Goal: Information Seeking & Learning: Find specific fact

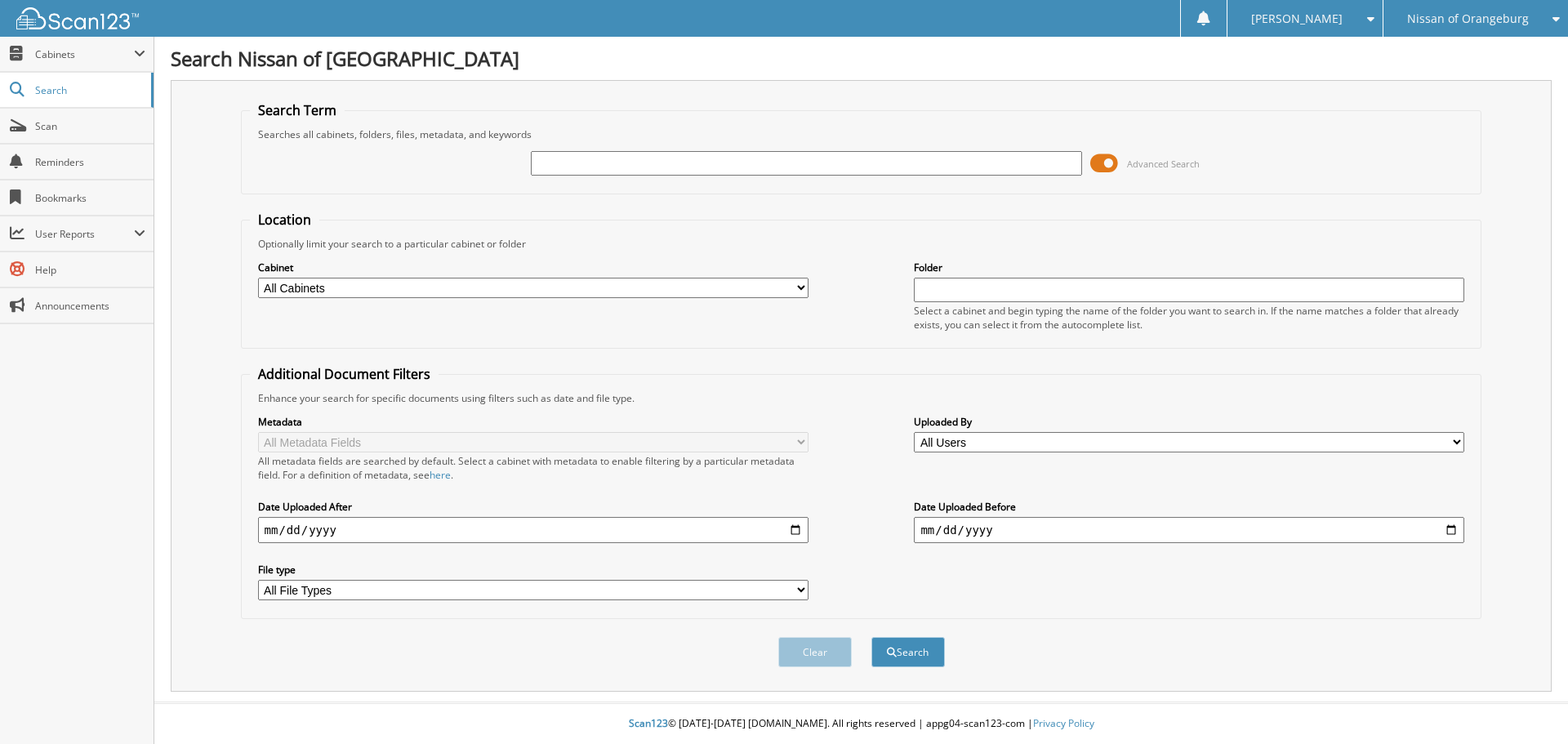
click at [579, 169] on input "text" at bounding box center [806, 163] width 550 height 24
type input "1"
type input "51442"
click at [872, 637] on button "Search" at bounding box center [909, 652] width 74 height 30
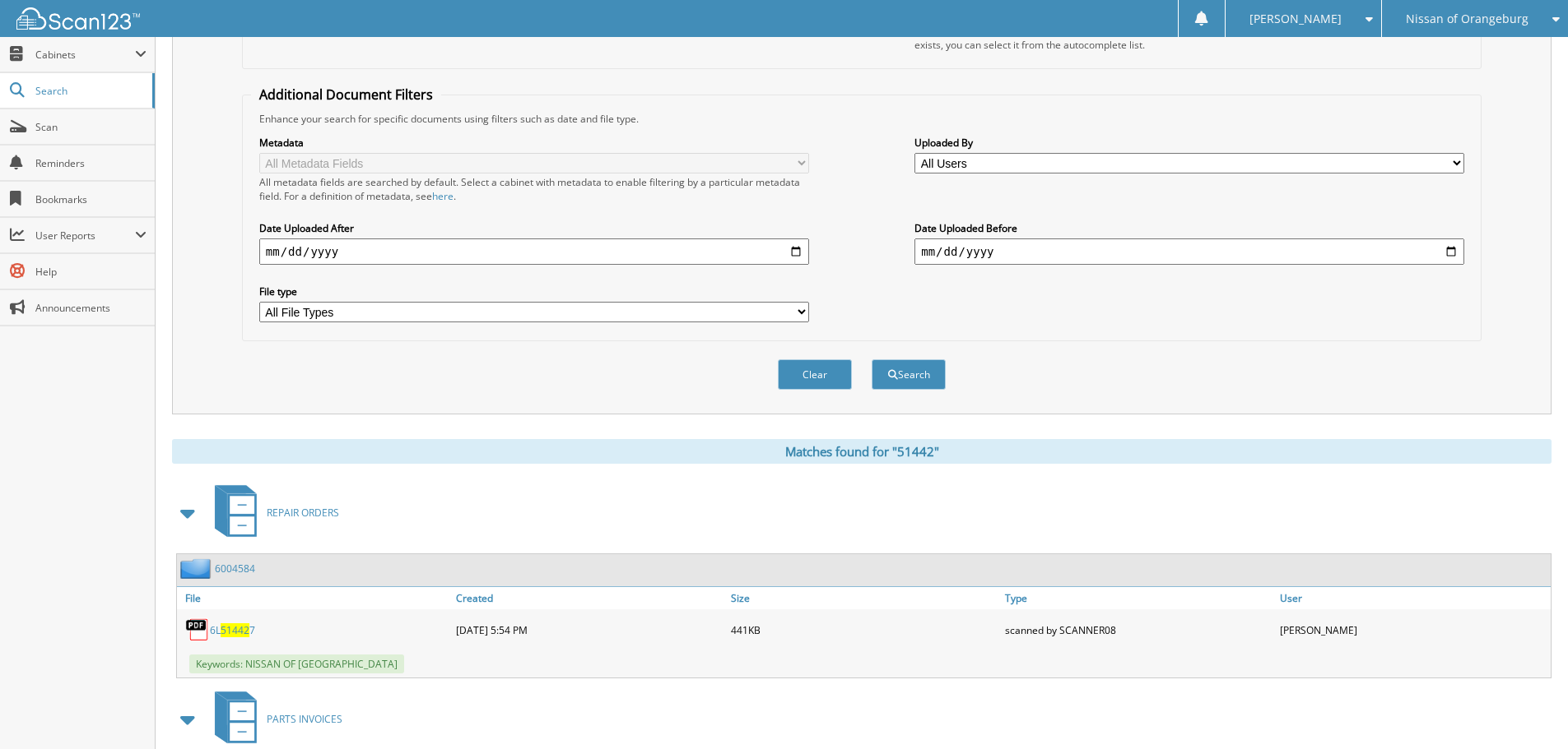
scroll to position [419, 0]
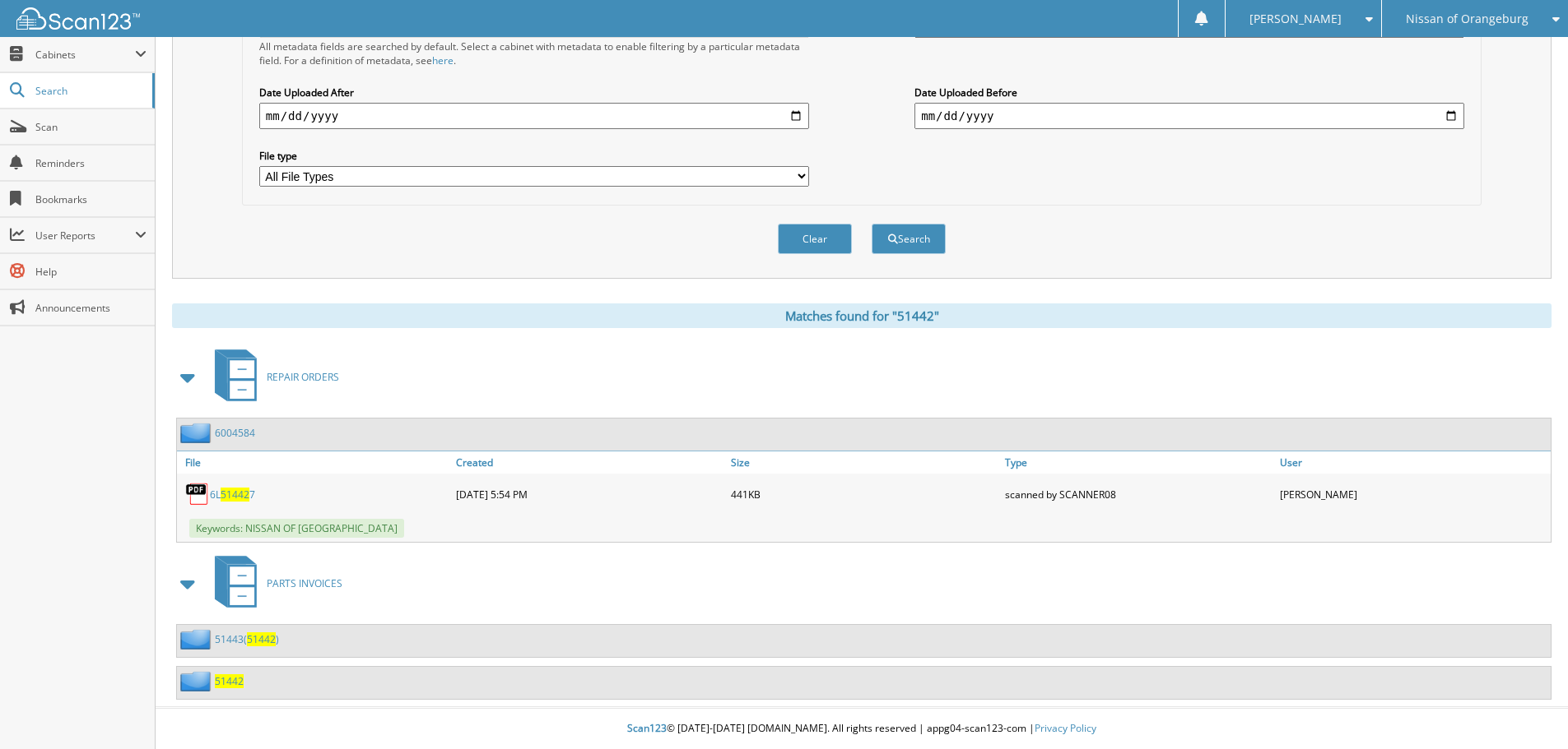
click at [235, 684] on span "51442" at bounding box center [229, 682] width 28 height 14
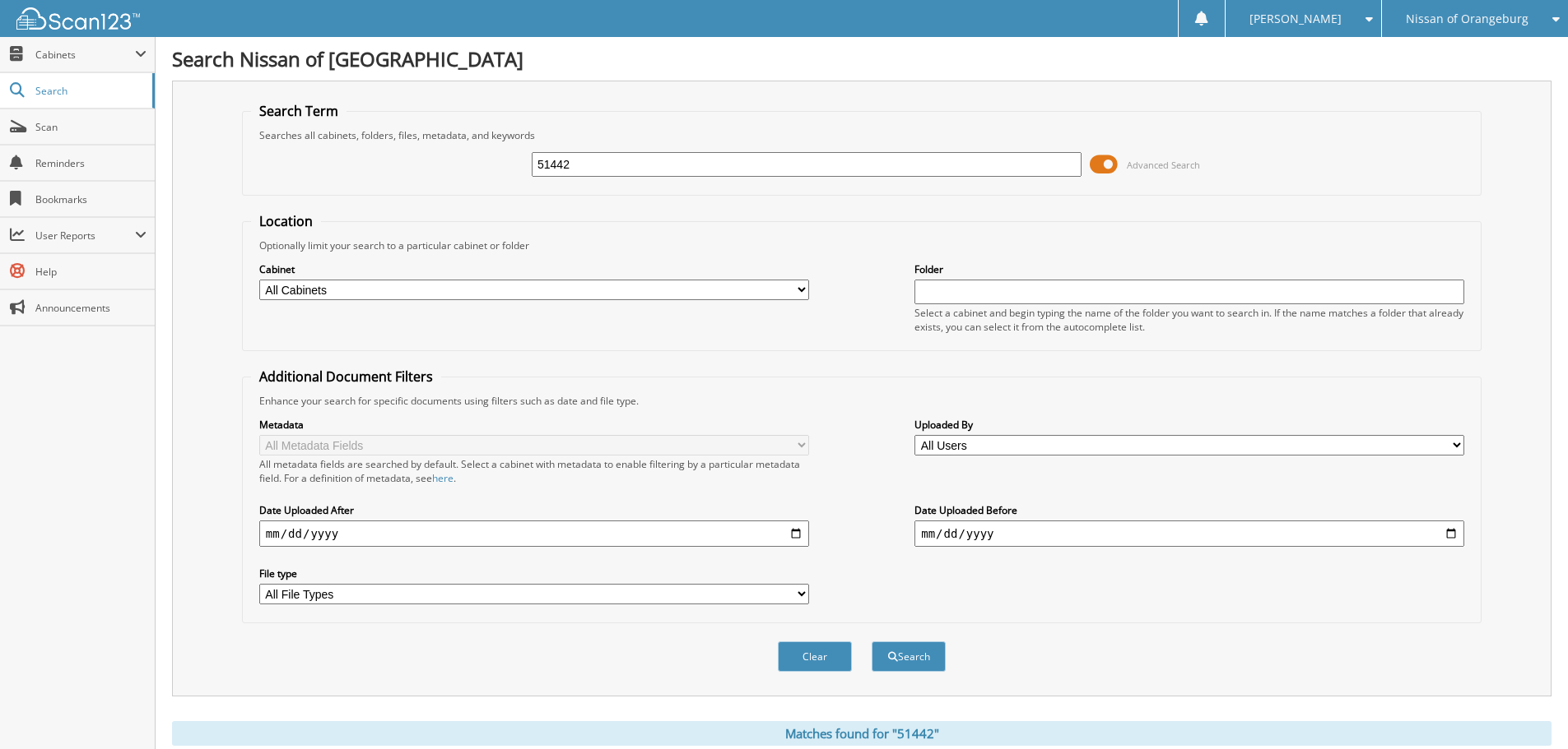
click at [837, 162] on input "51442" at bounding box center [806, 164] width 550 height 24
type input "51668"
click at [872, 641] on button "Search" at bounding box center [909, 656] width 74 height 30
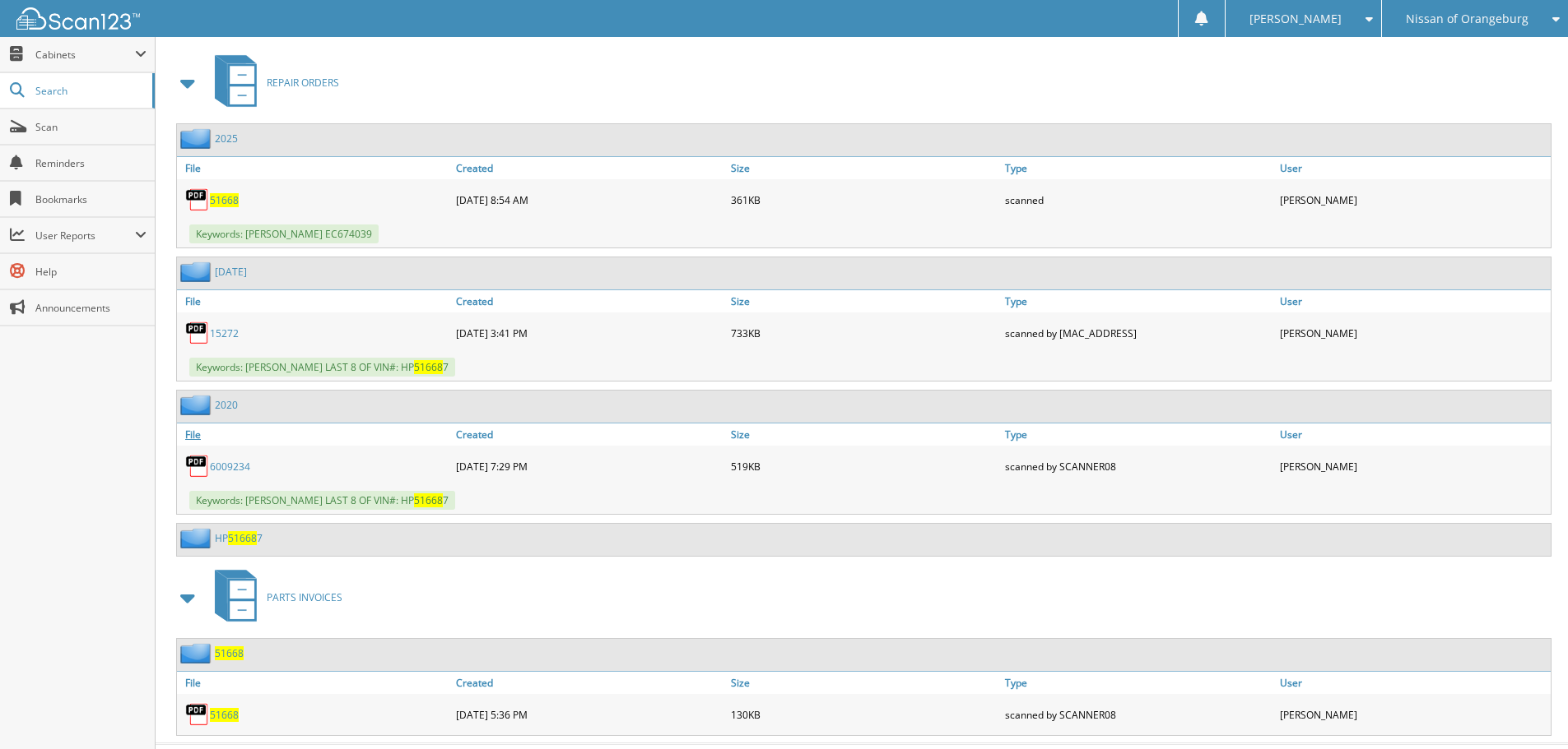
scroll to position [576, 0]
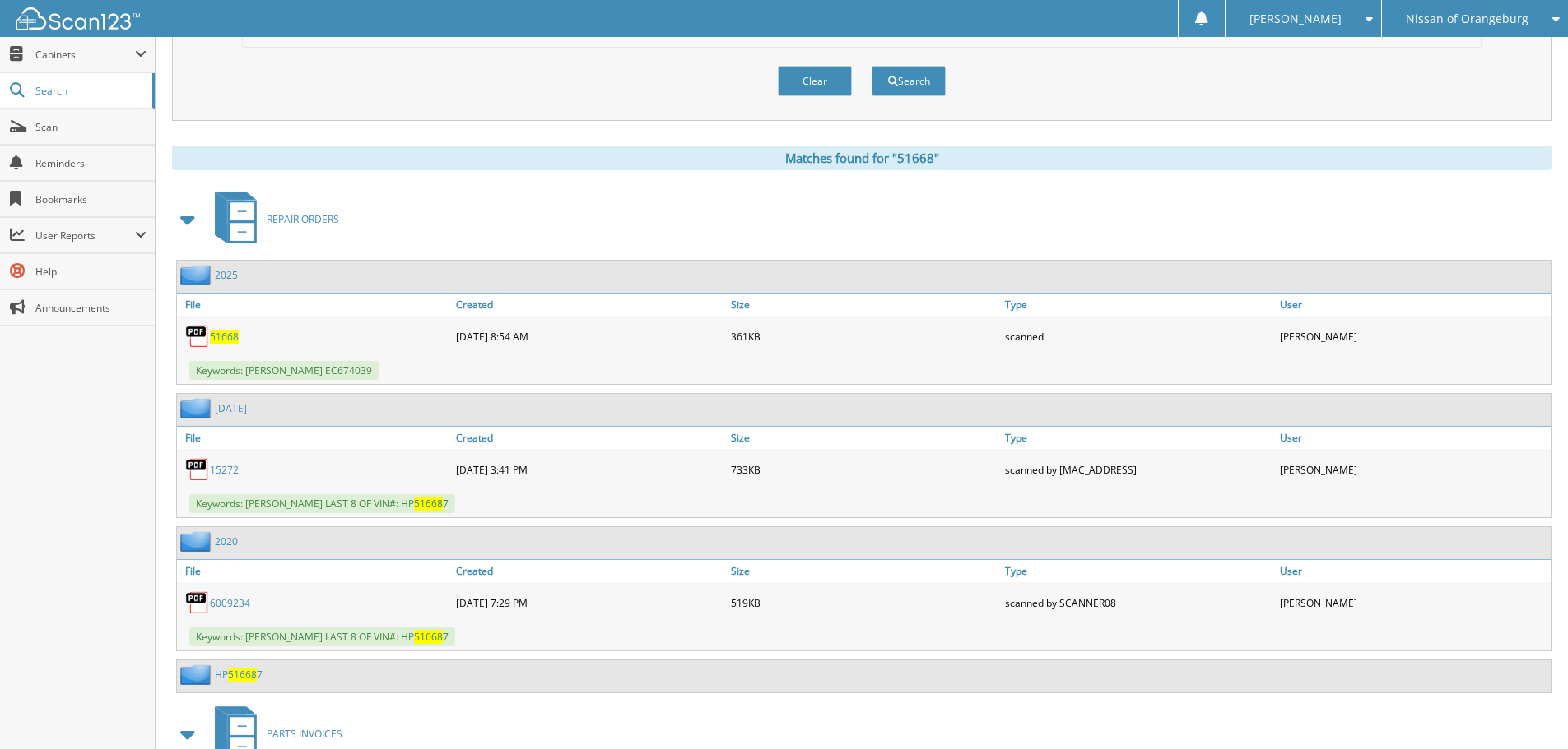
click at [216, 340] on span "51668" at bounding box center [224, 336] width 28 height 14
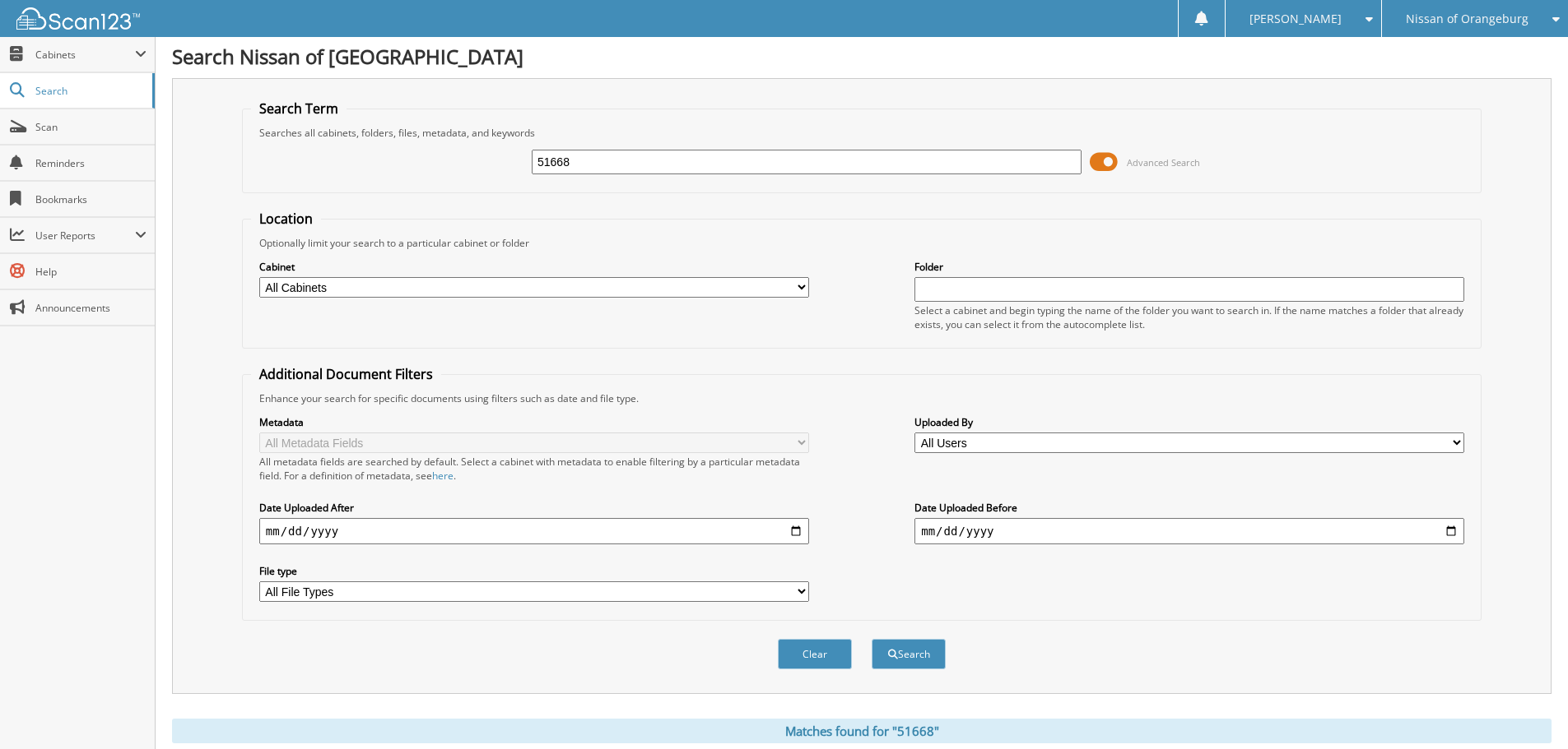
scroll to position [0, 0]
click at [986, 103] on fieldset "Search Term Searches all cabinets, folders, files, metadata, and keywords 51668…" at bounding box center [861, 149] width 1239 height 94
click at [105, 236] on span "User Reports" at bounding box center [85, 236] width 100 height 14
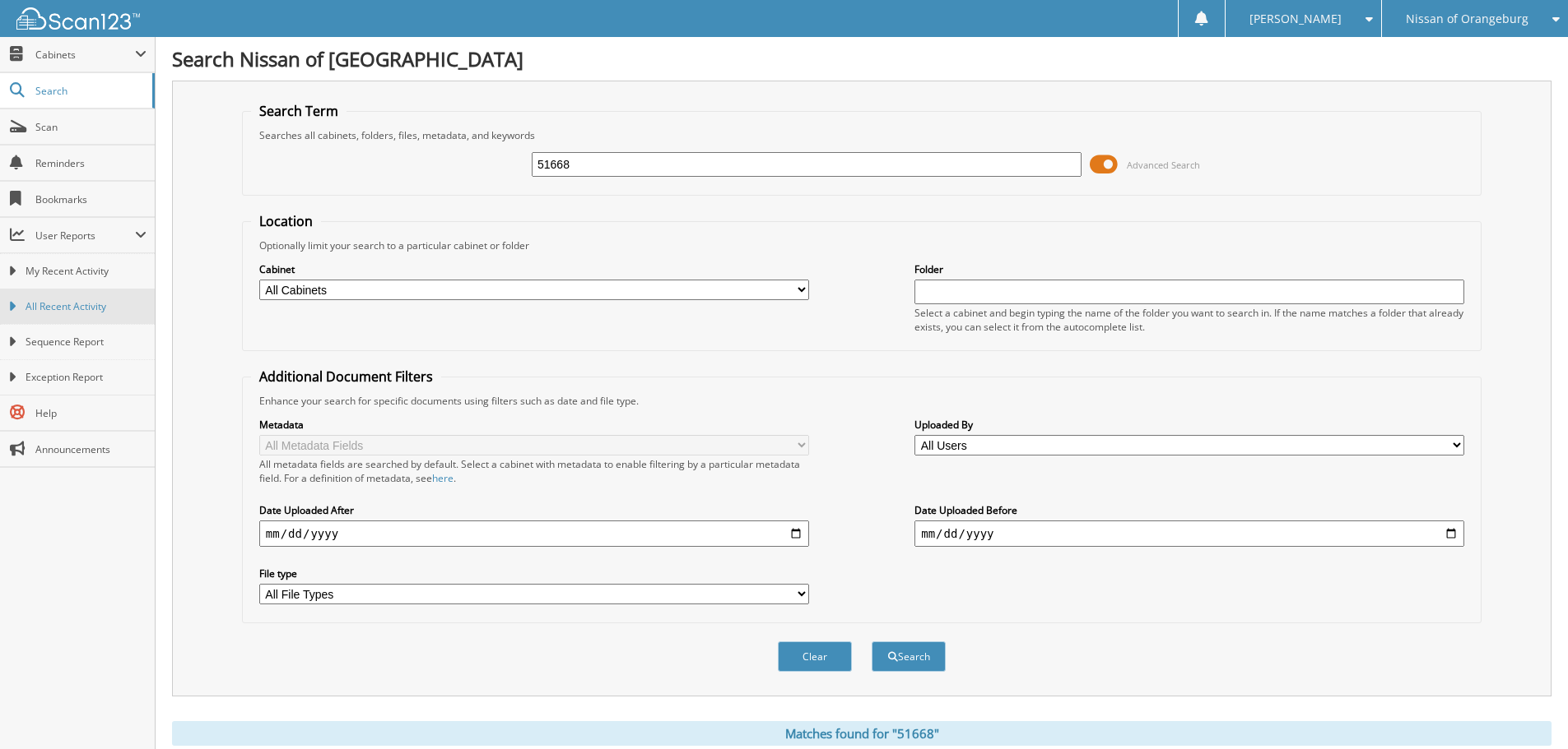
click at [84, 308] on span "All Recent Activity" at bounding box center [86, 306] width 121 height 15
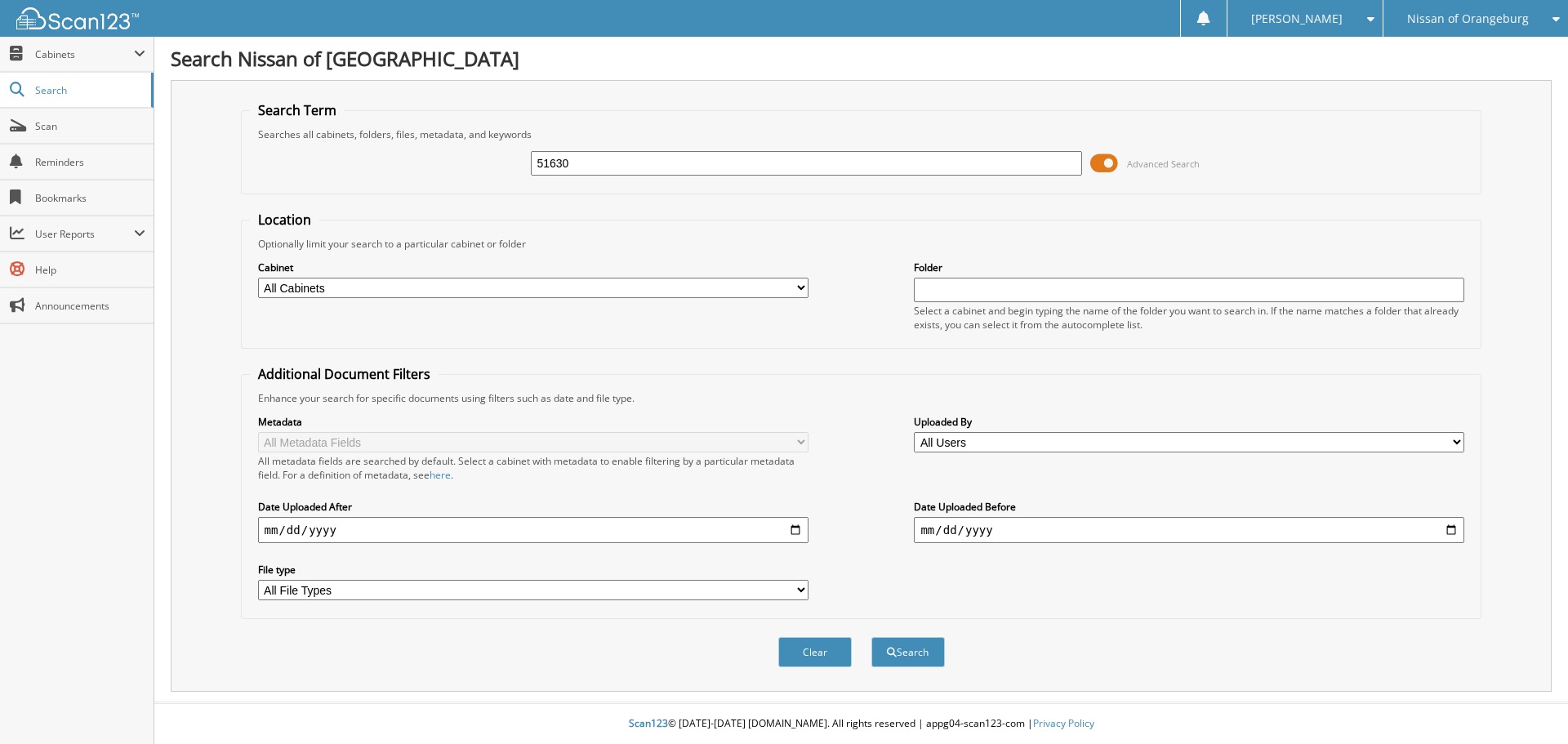
type input "51630"
click at [872, 637] on button "Search" at bounding box center [909, 652] width 74 height 30
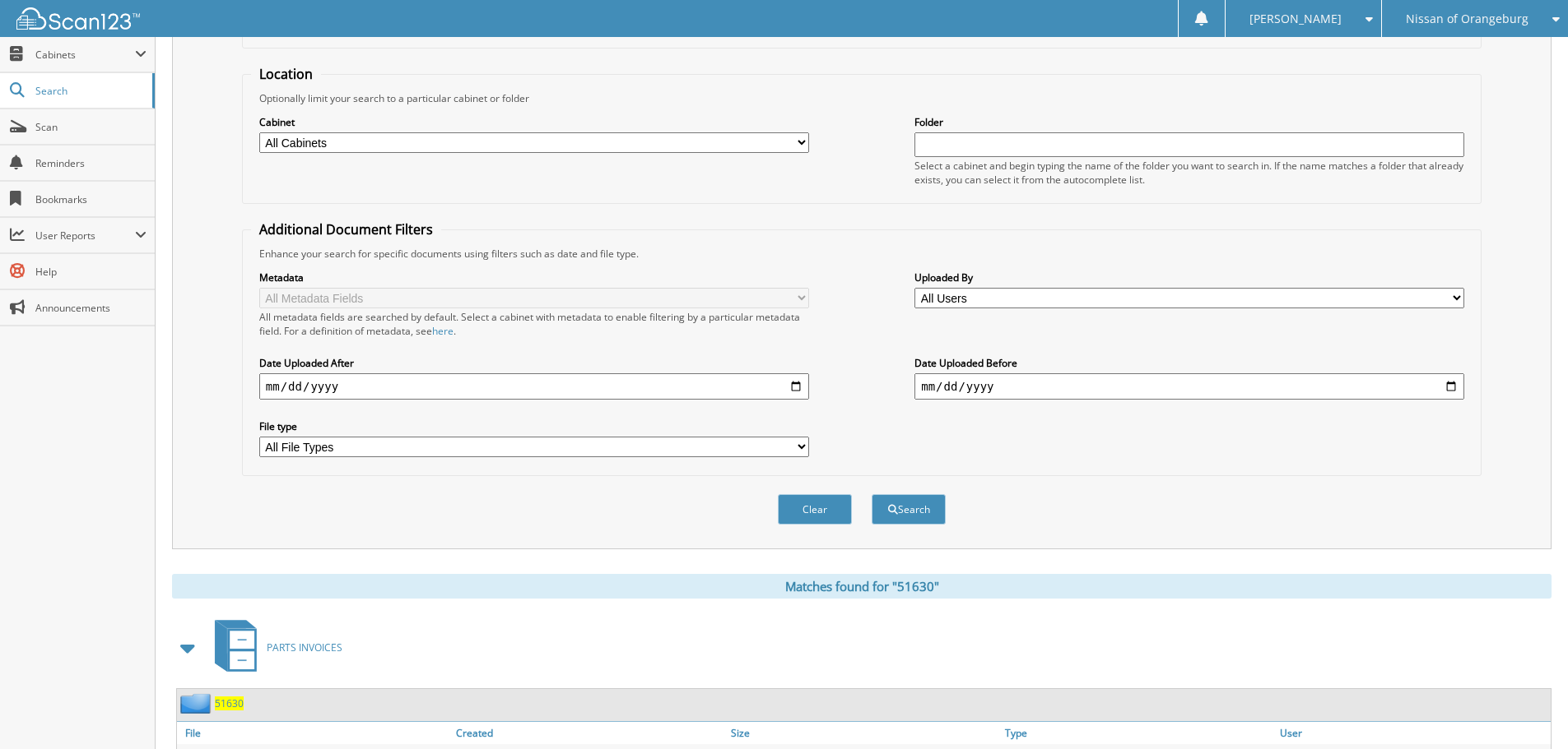
scroll to position [235, 0]
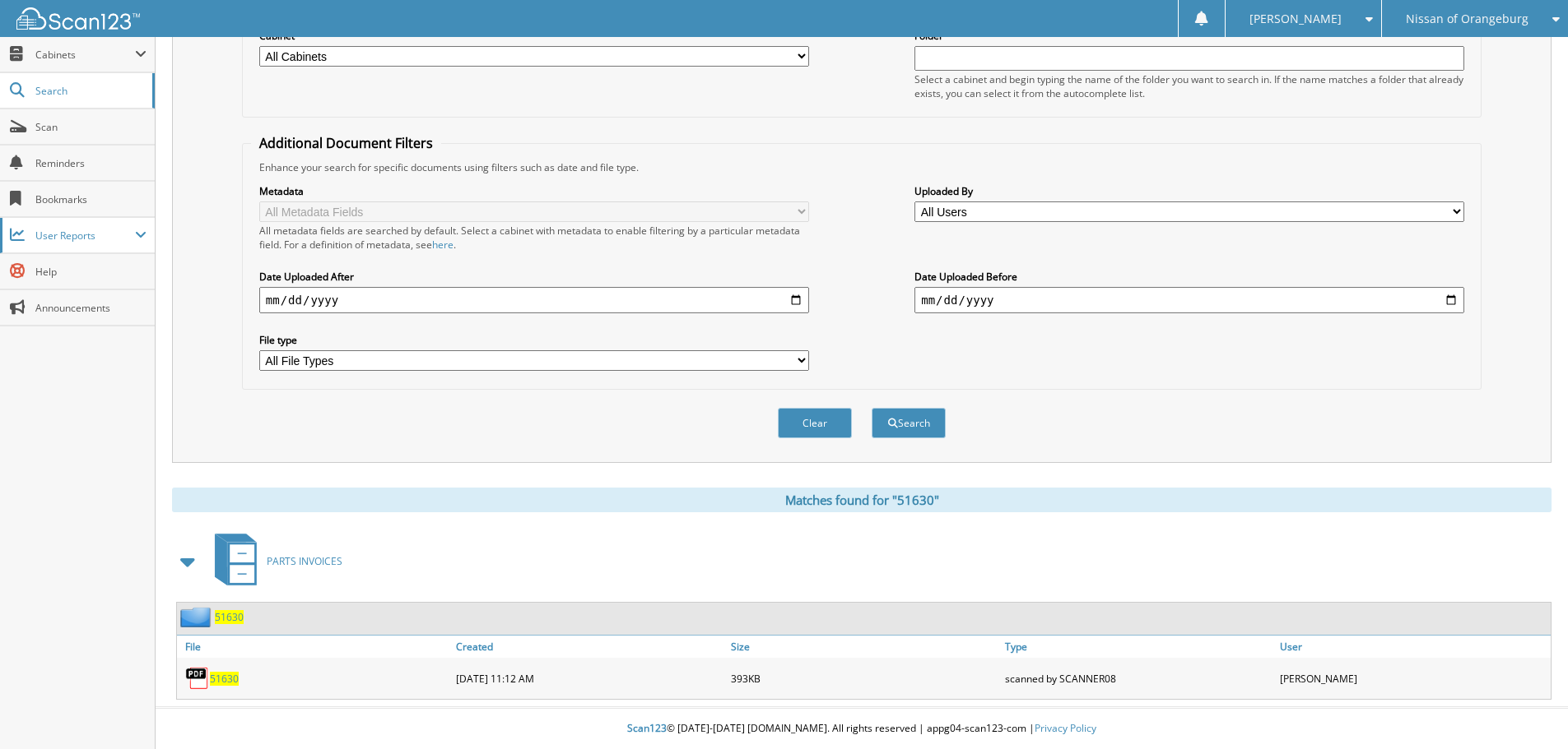
click at [79, 235] on span "User Reports" at bounding box center [85, 236] width 100 height 14
click at [93, 304] on span "All Recent Activity" at bounding box center [86, 306] width 121 height 15
